Goal: Information Seeking & Learning: Learn about a topic

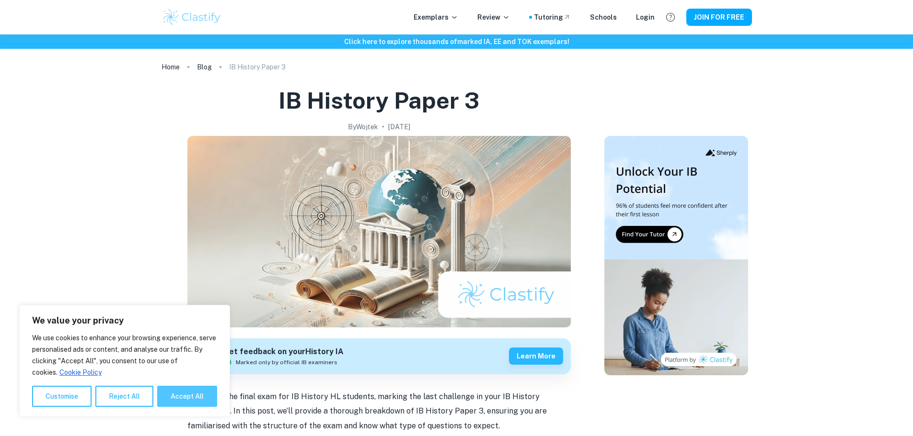
click at [191, 389] on button "Accept All" at bounding box center [187, 396] width 60 height 21
checkbox input "true"
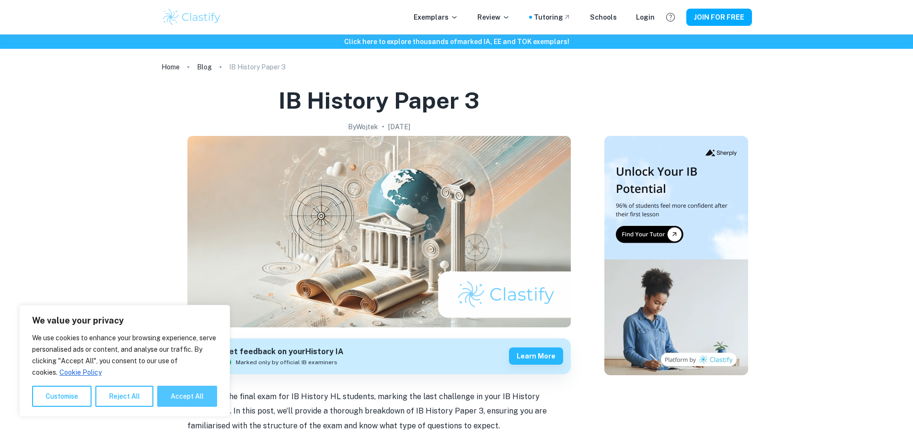
checkbox input "true"
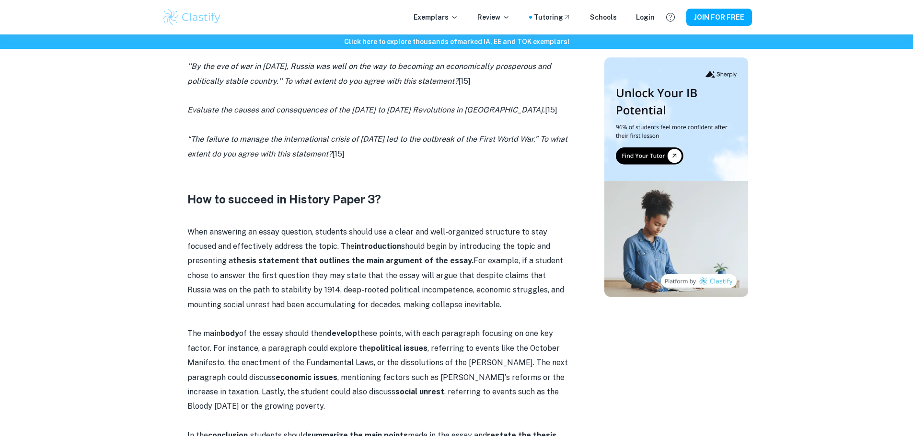
scroll to position [910, 0]
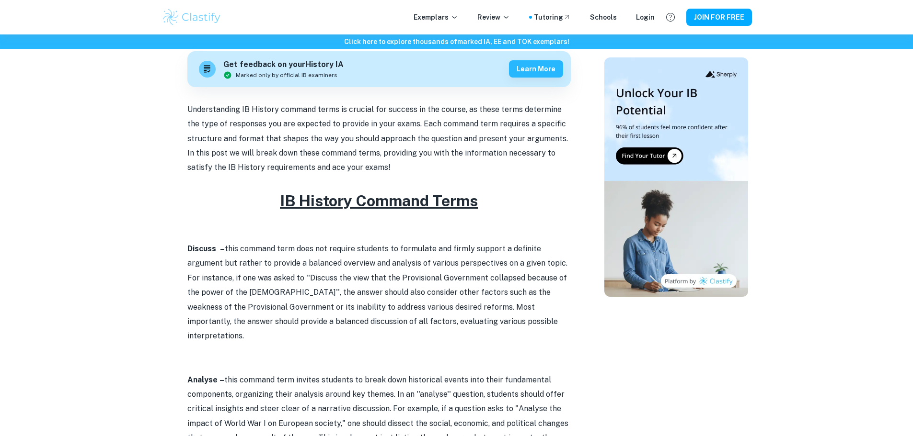
scroll to position [431, 0]
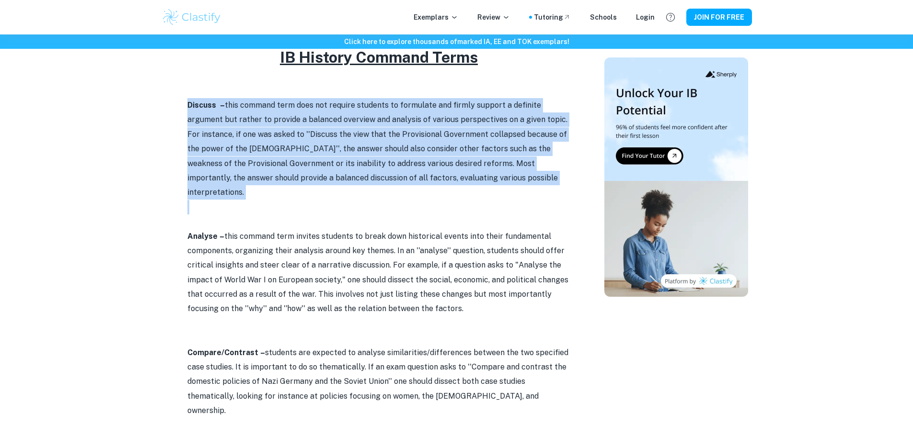
drag, startPoint x: 160, startPoint y: 102, endPoint x: 550, endPoint y: 189, distance: 400.1
click at [550, 189] on div "Home Blog IB History Command Terms IB History Command Terms By [PERSON_NAME] • …" at bounding box center [456, 383] width 613 height 1560
click at [550, 200] on p at bounding box center [378, 207] width 383 height 14
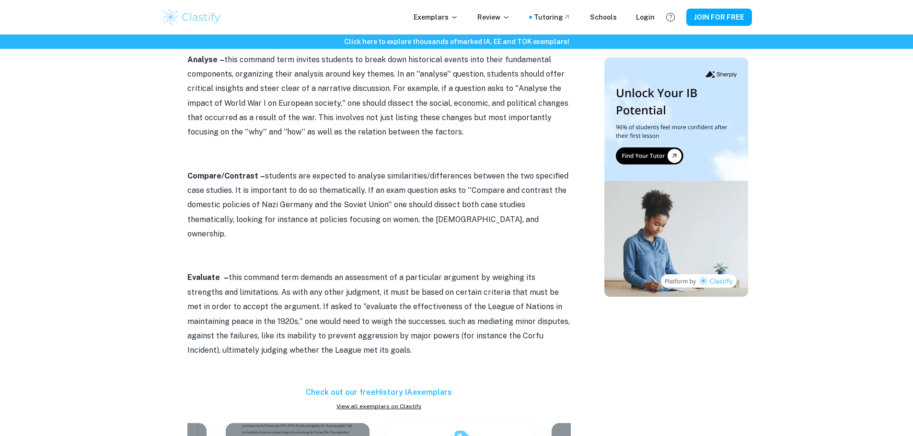
scroll to position [623, 0]
